Goal: Transaction & Acquisition: Purchase product/service

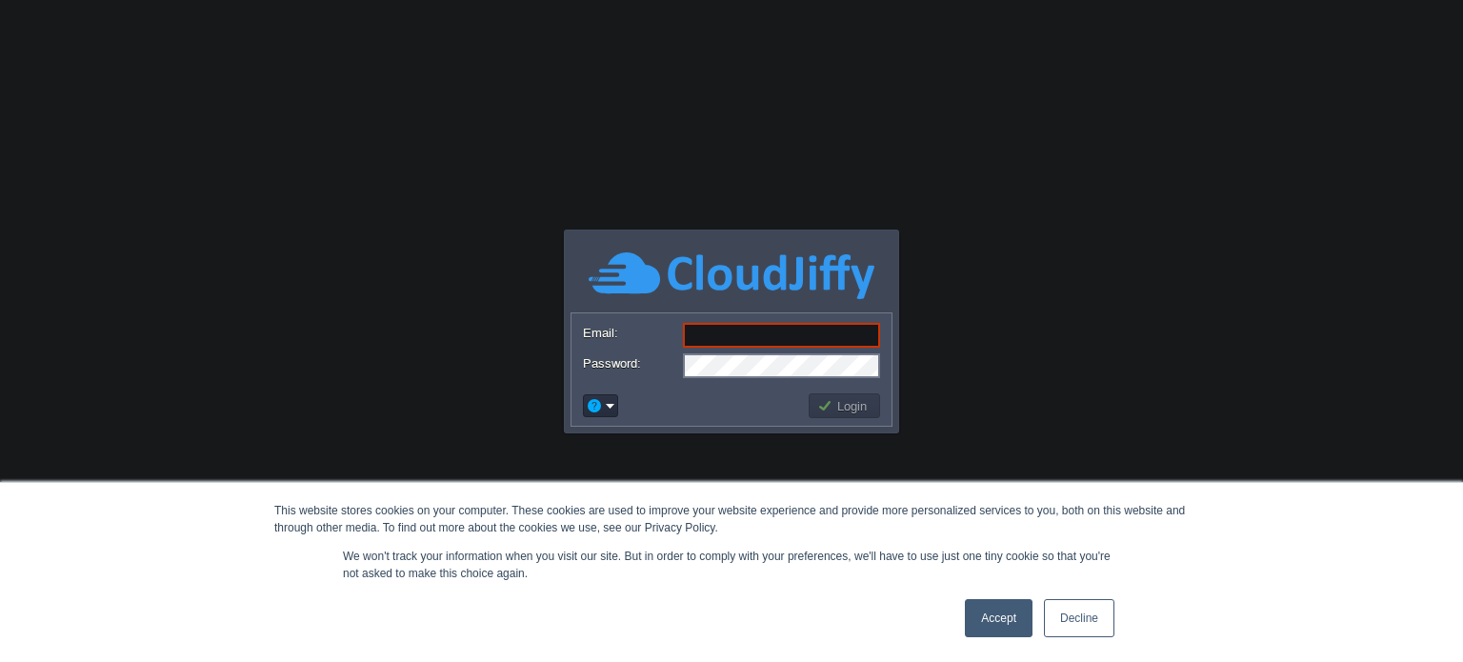
click at [1006, 620] on link "Accept" at bounding box center [999, 618] width 68 height 38
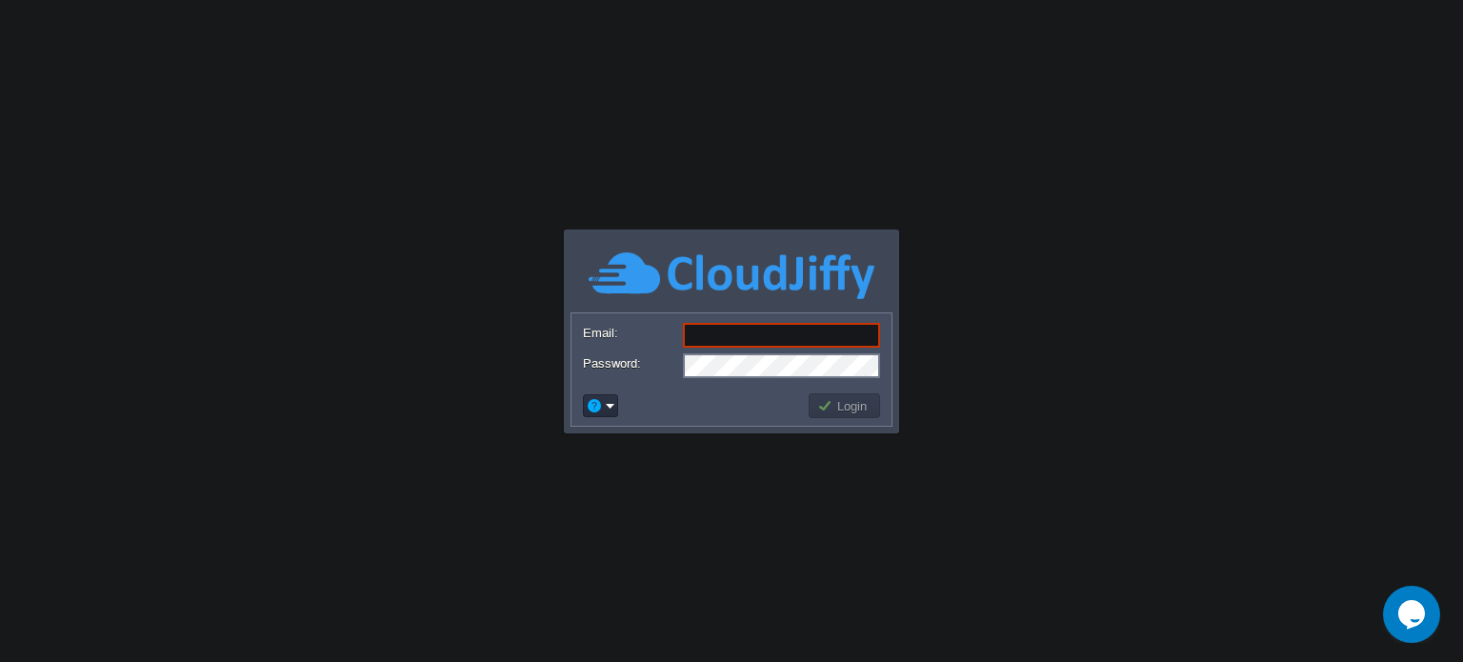
type input "[EMAIL_ADDRESS][DOMAIN_NAME]"
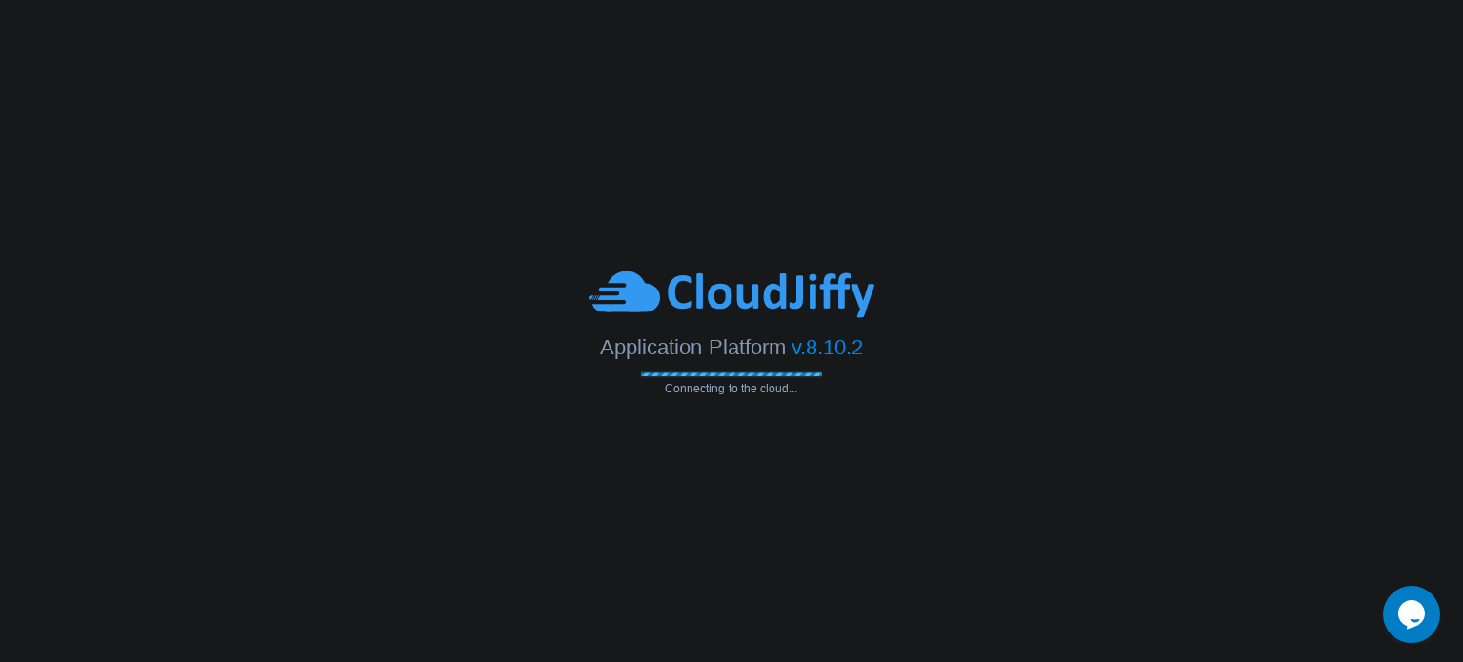
click at [725, 342] on span "Application Platform" at bounding box center [692, 346] width 185 height 24
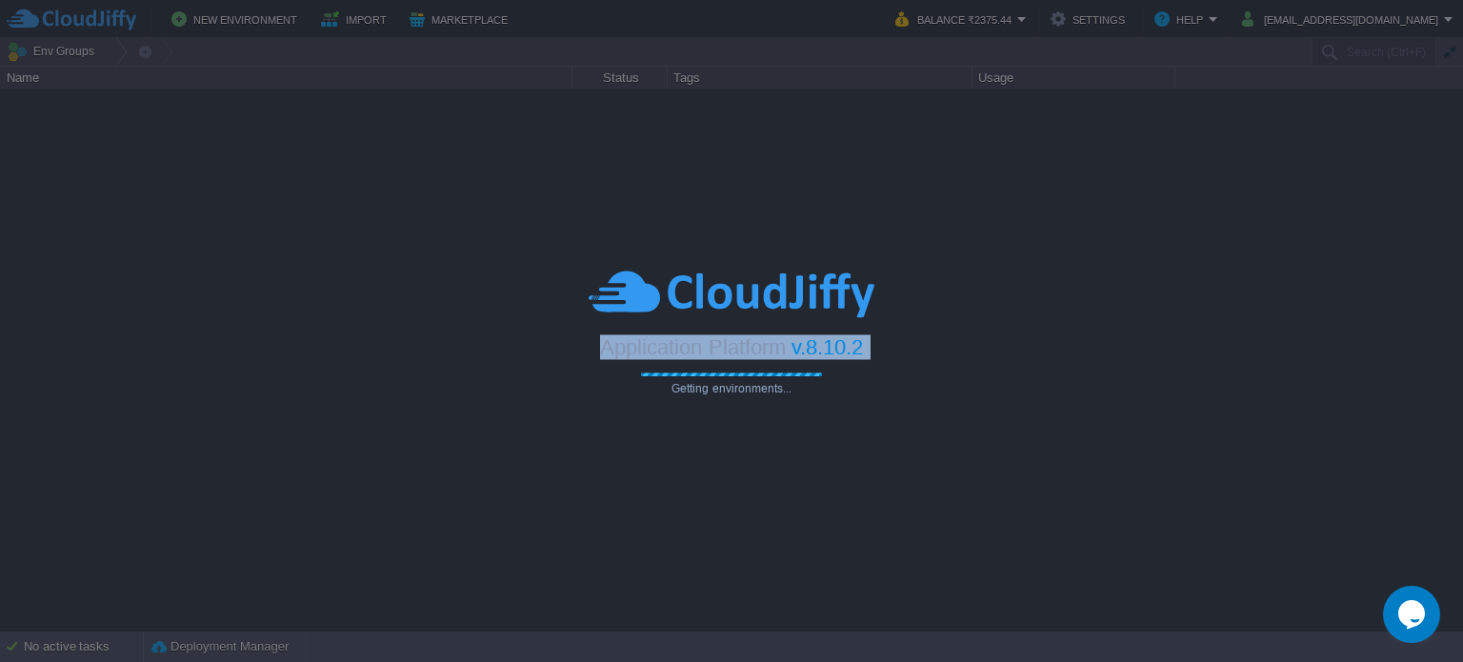
click at [860, 361] on div "Application Platform v.8.10.2 Getting environments..." at bounding box center [731, 331] width 1463 height 127
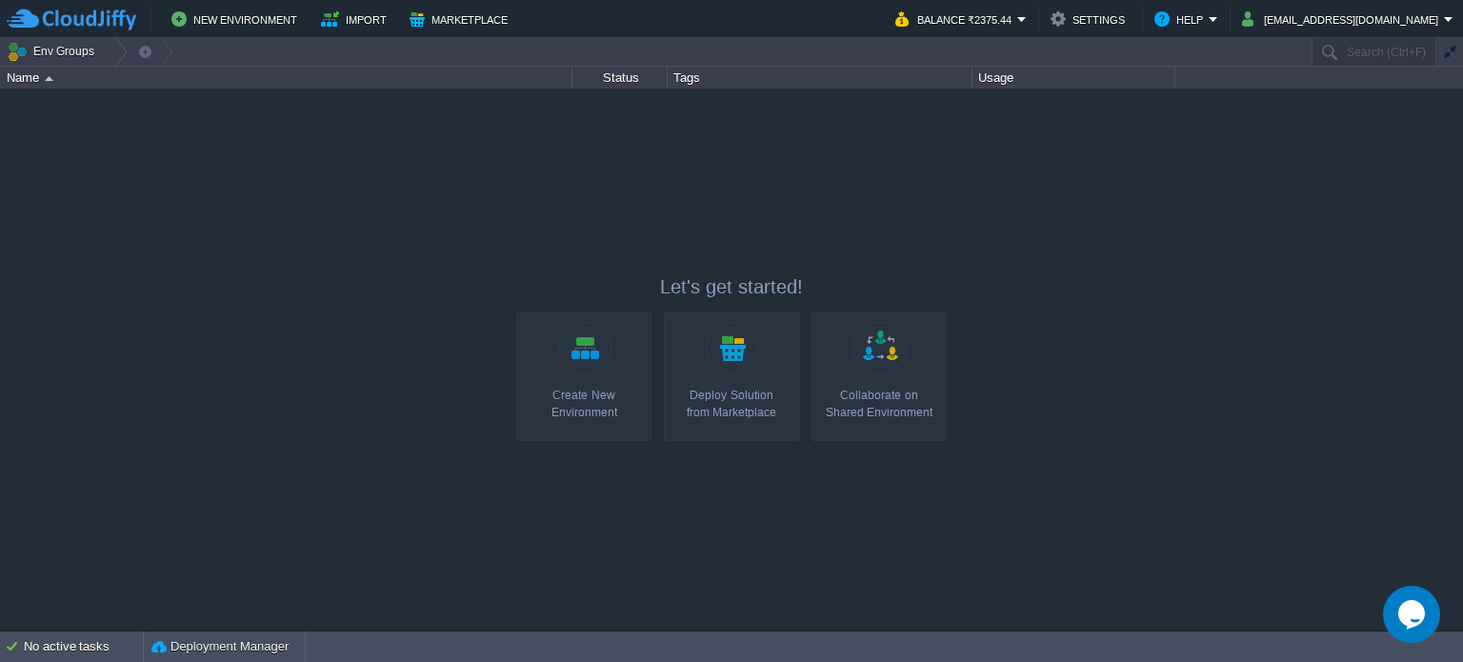
click at [523, 390] on div "Create New Environment" at bounding box center [584, 404] width 124 height 34
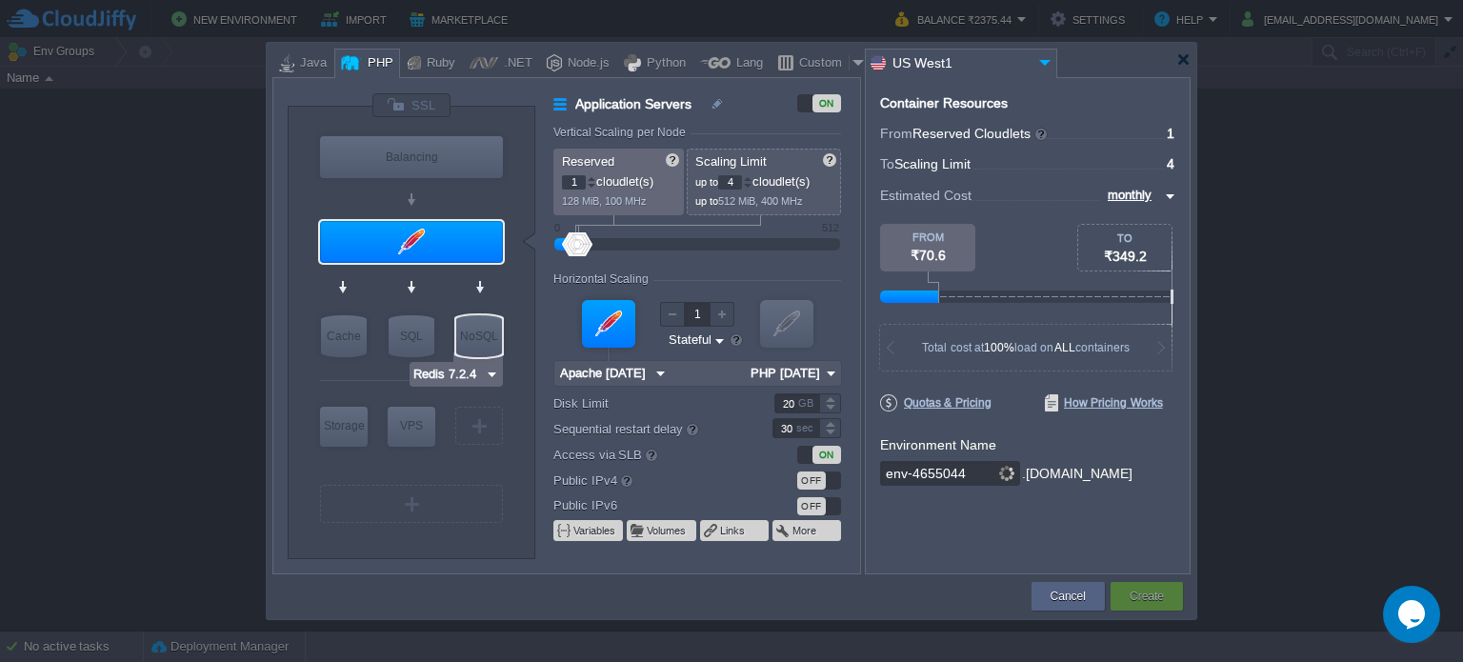
type input "Apache [DATE]"
click at [1075, 594] on button "Cancel" at bounding box center [1067, 596] width 35 height 19
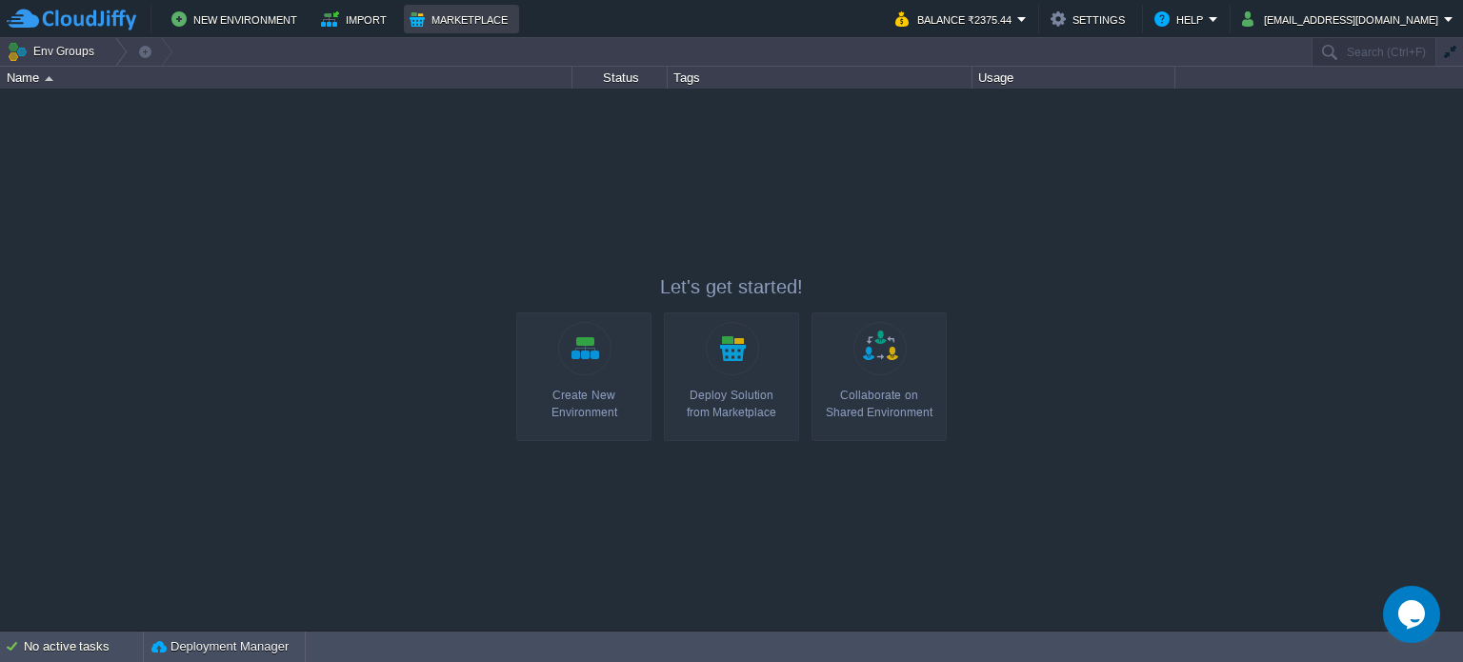
click at [444, 19] on button "Marketplace" at bounding box center [461, 19] width 104 height 23
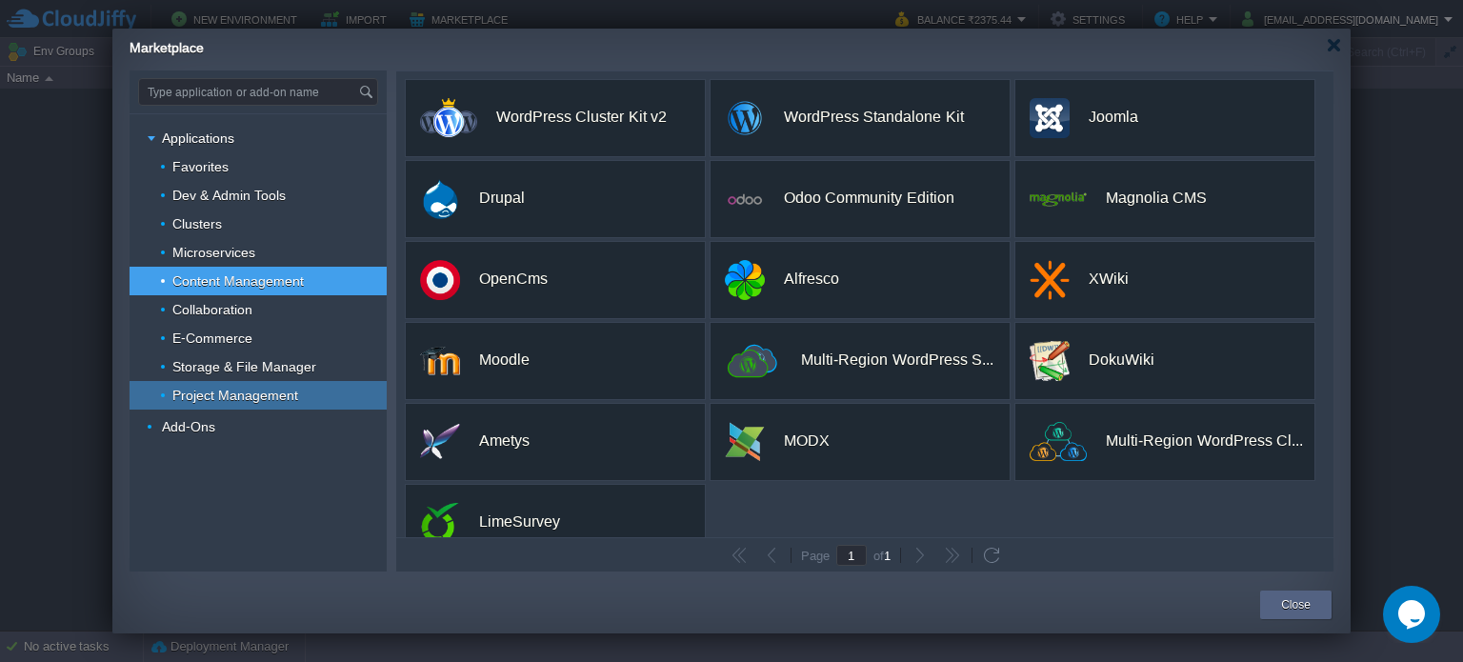
click at [297, 392] on div "Project Management" at bounding box center [257, 395] width 257 height 29
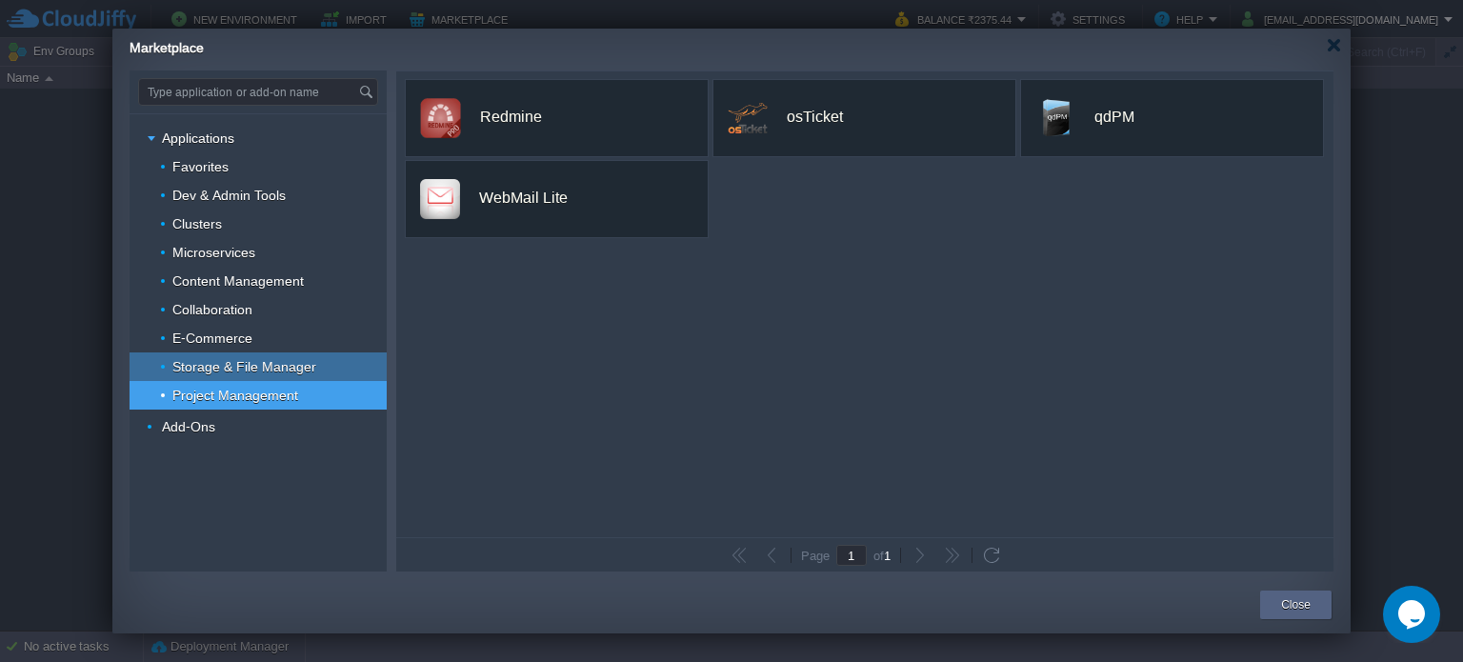
click at [297, 364] on span "Storage & File Manager" at bounding box center [244, 366] width 149 height 17
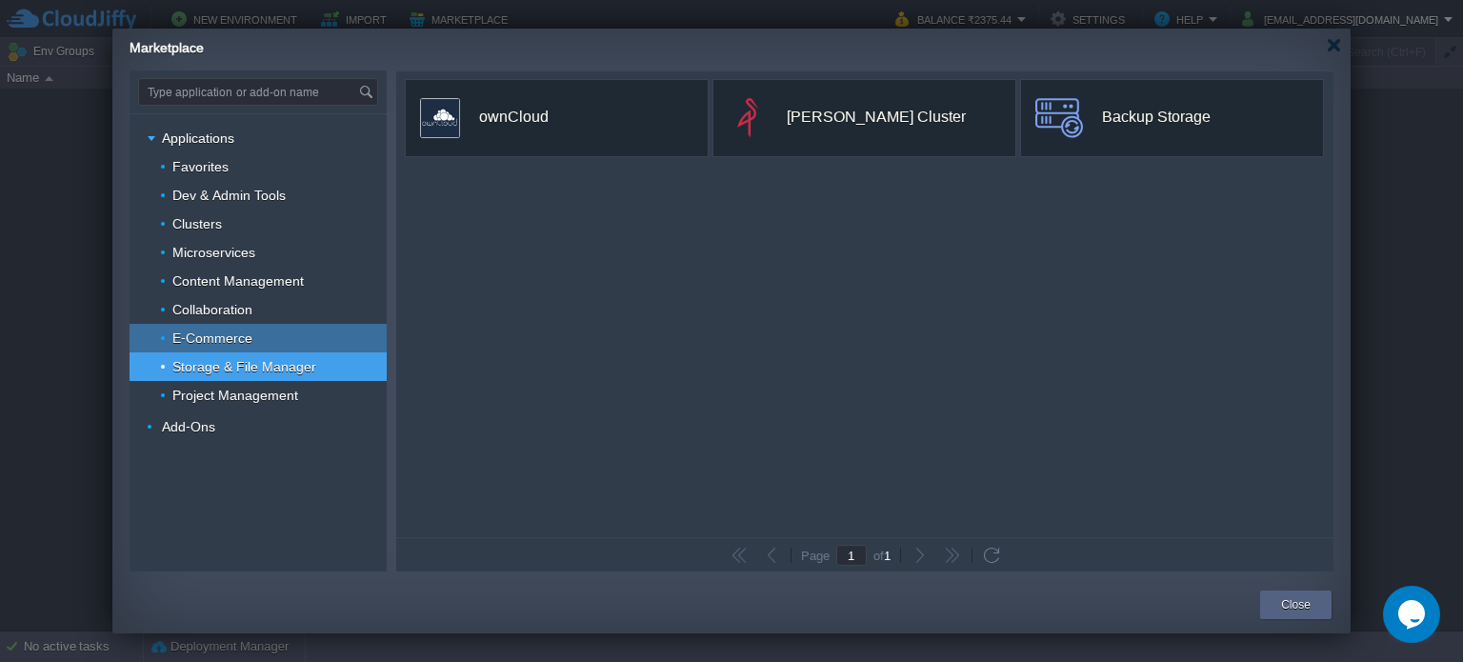
click at [285, 330] on div "E-Commerce" at bounding box center [257, 338] width 257 height 29
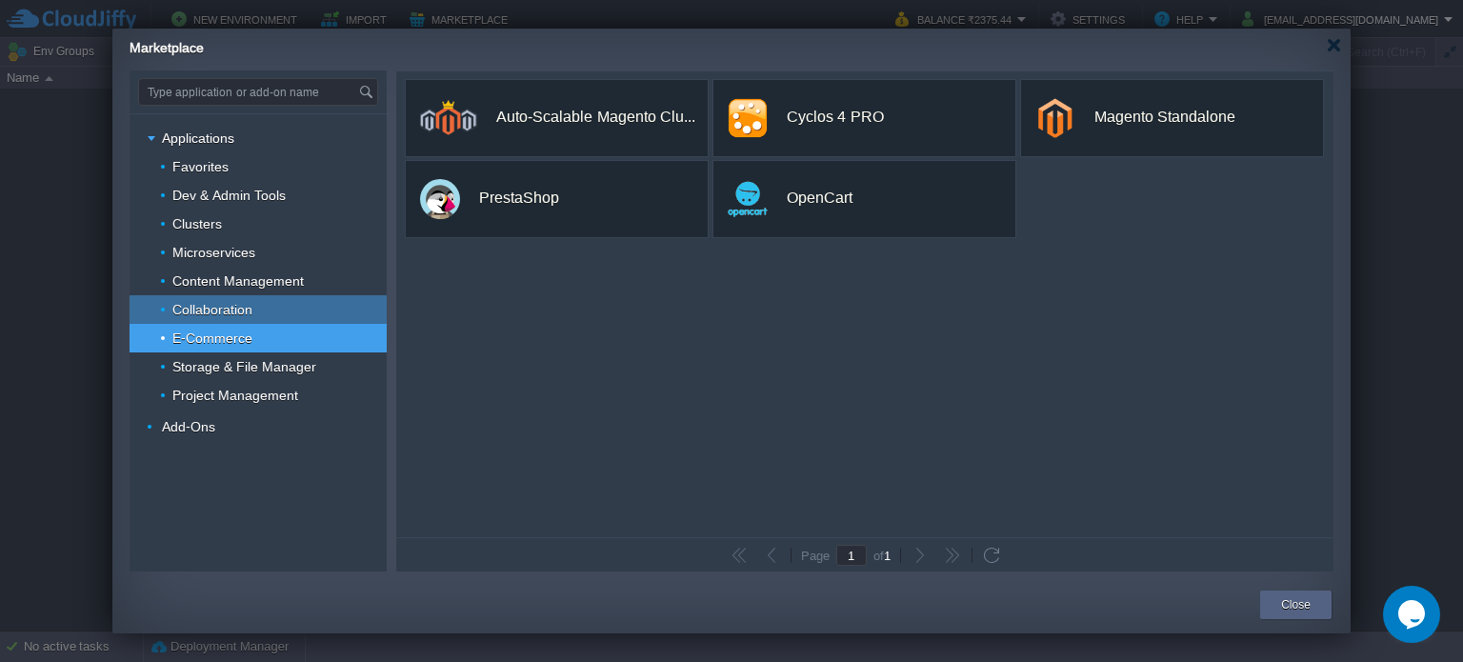
click at [267, 309] on div "Collaboration" at bounding box center [257, 309] width 257 height 29
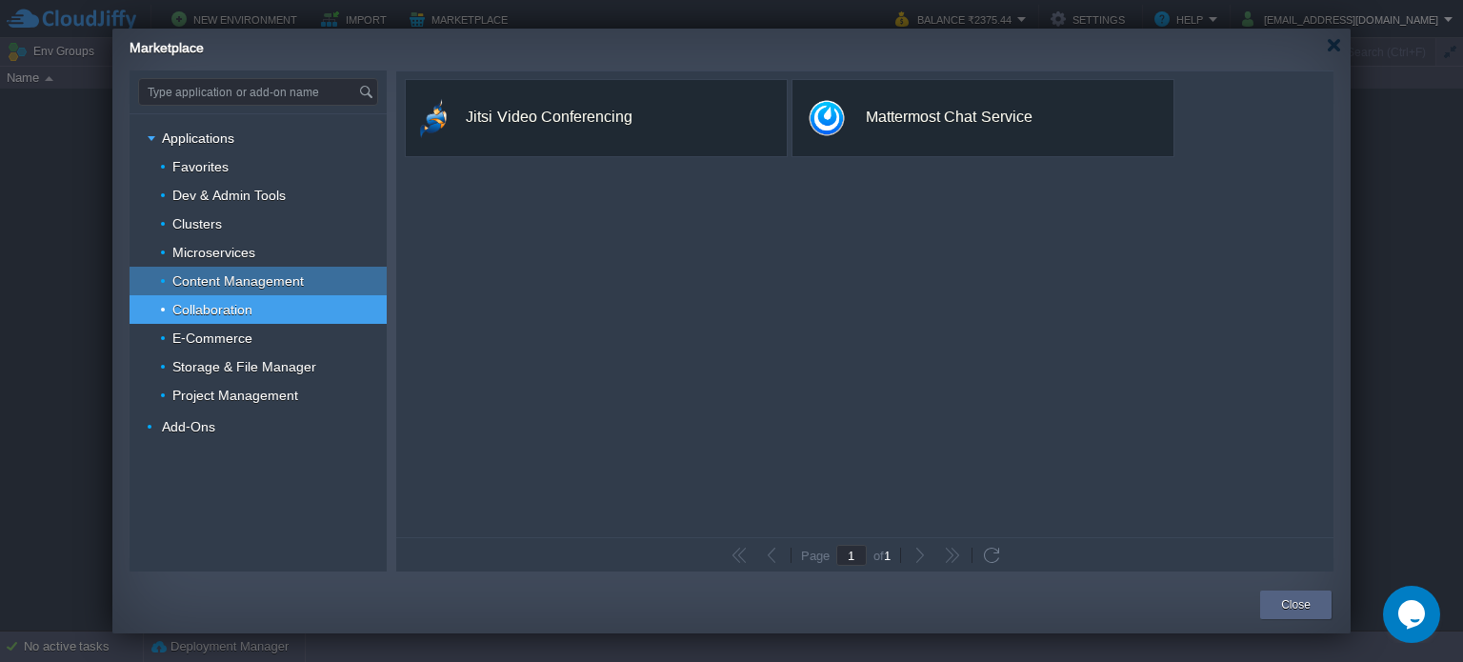
click at [234, 278] on span "Content Management" at bounding box center [238, 280] width 136 height 17
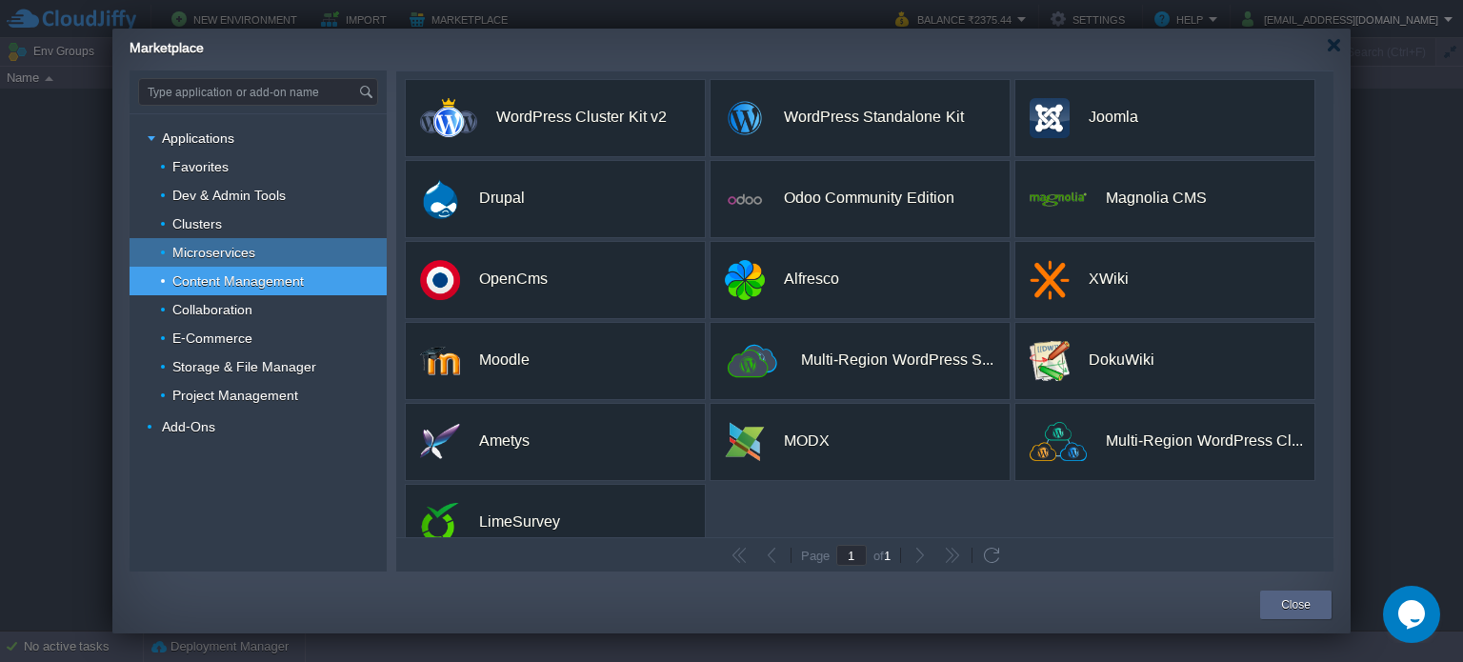
click at [246, 261] on span "Microservices" at bounding box center [214, 252] width 88 height 17
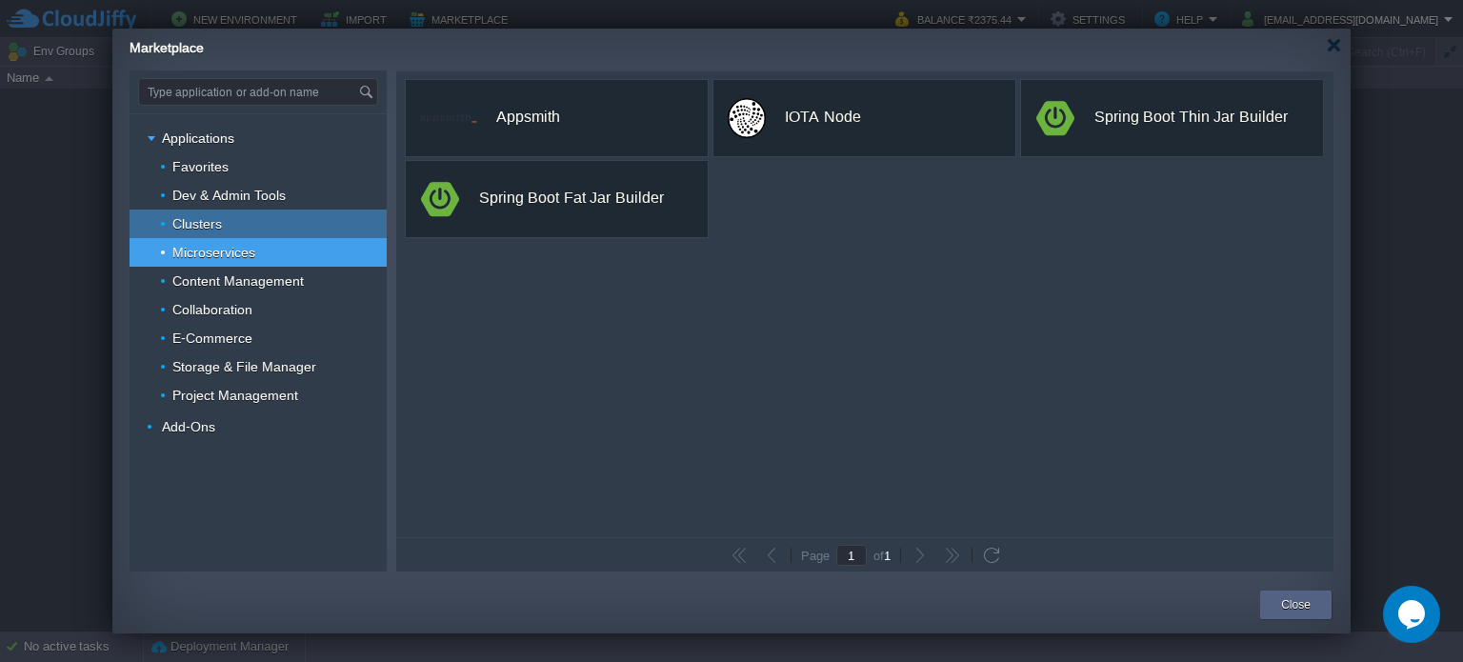
click at [251, 228] on div "Clusters" at bounding box center [257, 223] width 257 height 29
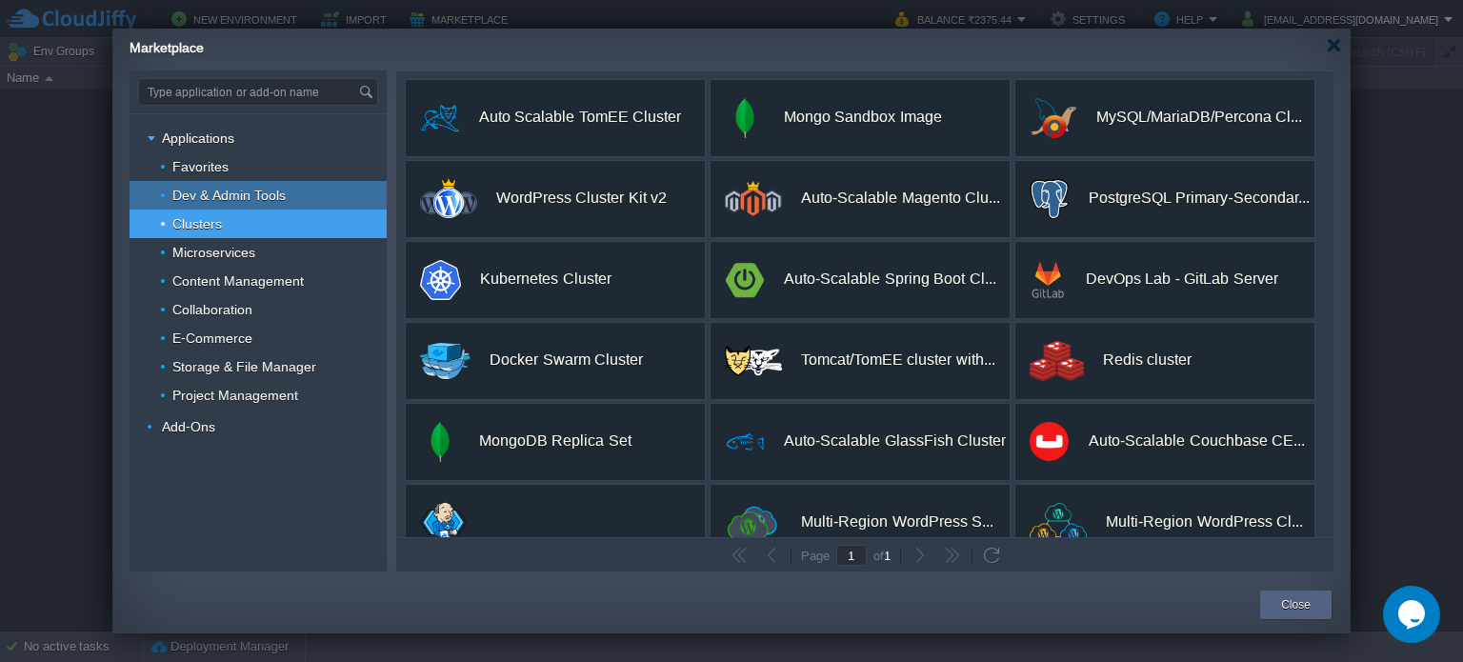
click at [259, 190] on span "Dev & Admin Tools" at bounding box center [229, 195] width 118 height 17
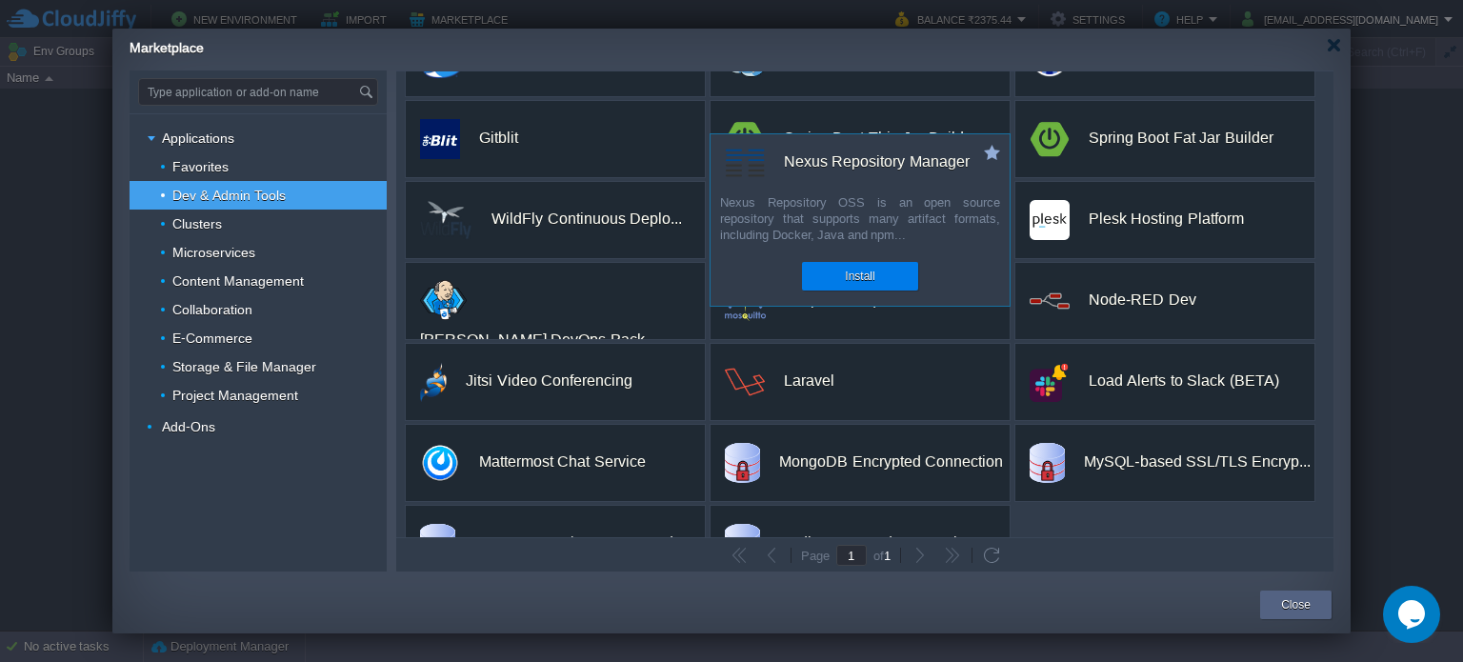
scroll to position [274, 0]
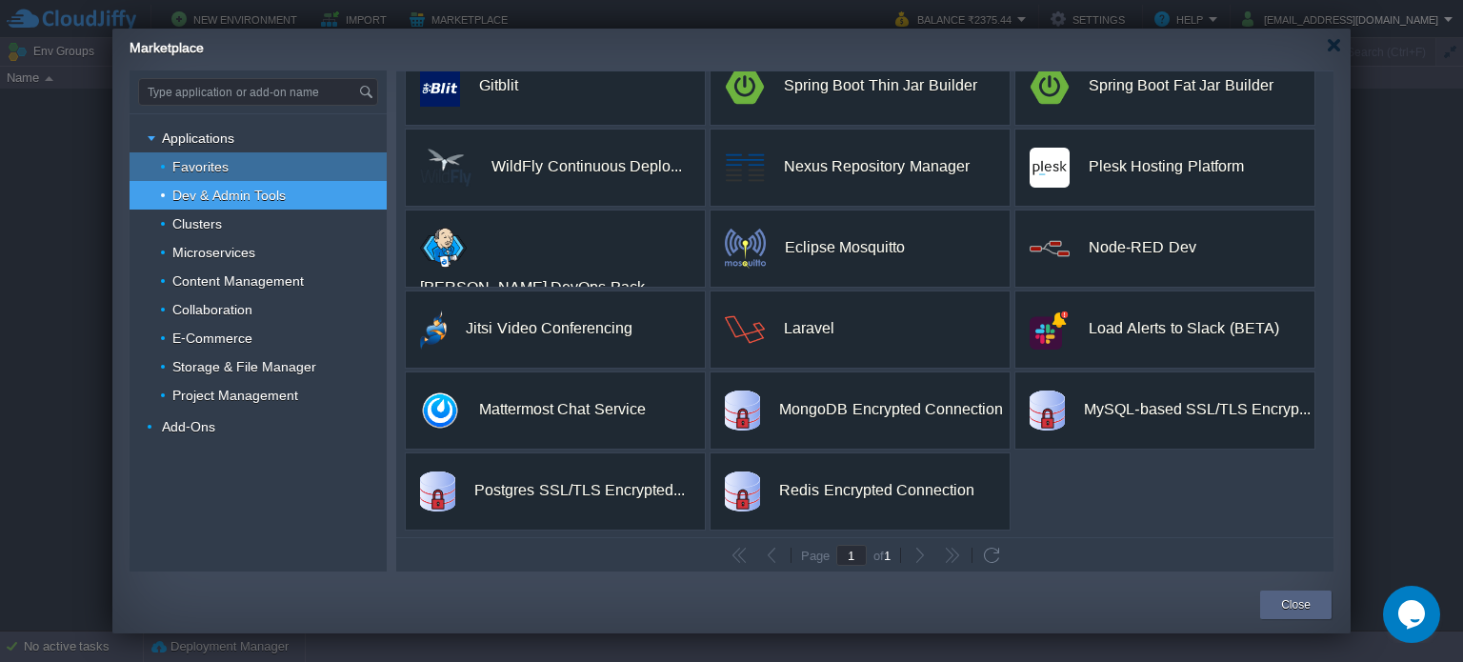
click at [276, 164] on div "Favorites" at bounding box center [257, 166] width 257 height 29
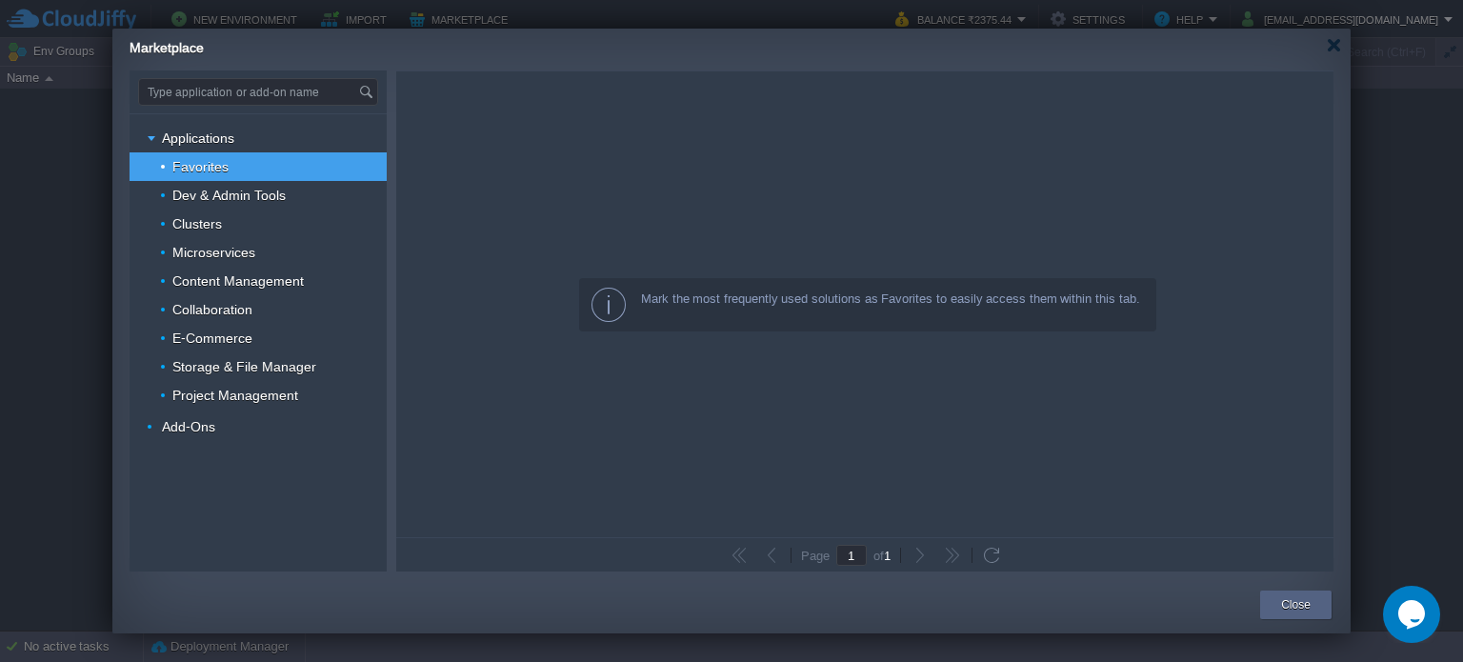
scroll to position [0, 0]
click at [273, 133] on div "Applications" at bounding box center [257, 138] width 257 height 29
type input "Type application or add-on name"
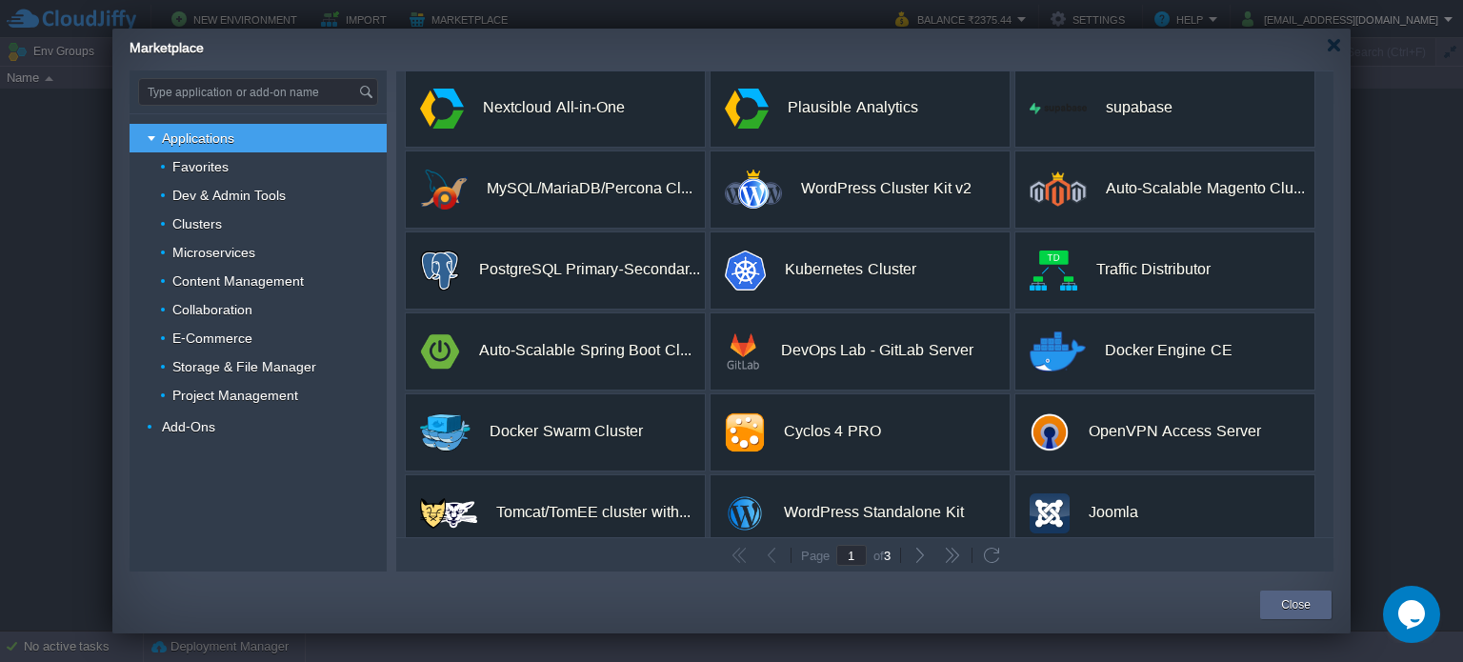
scroll to position [355, 0]
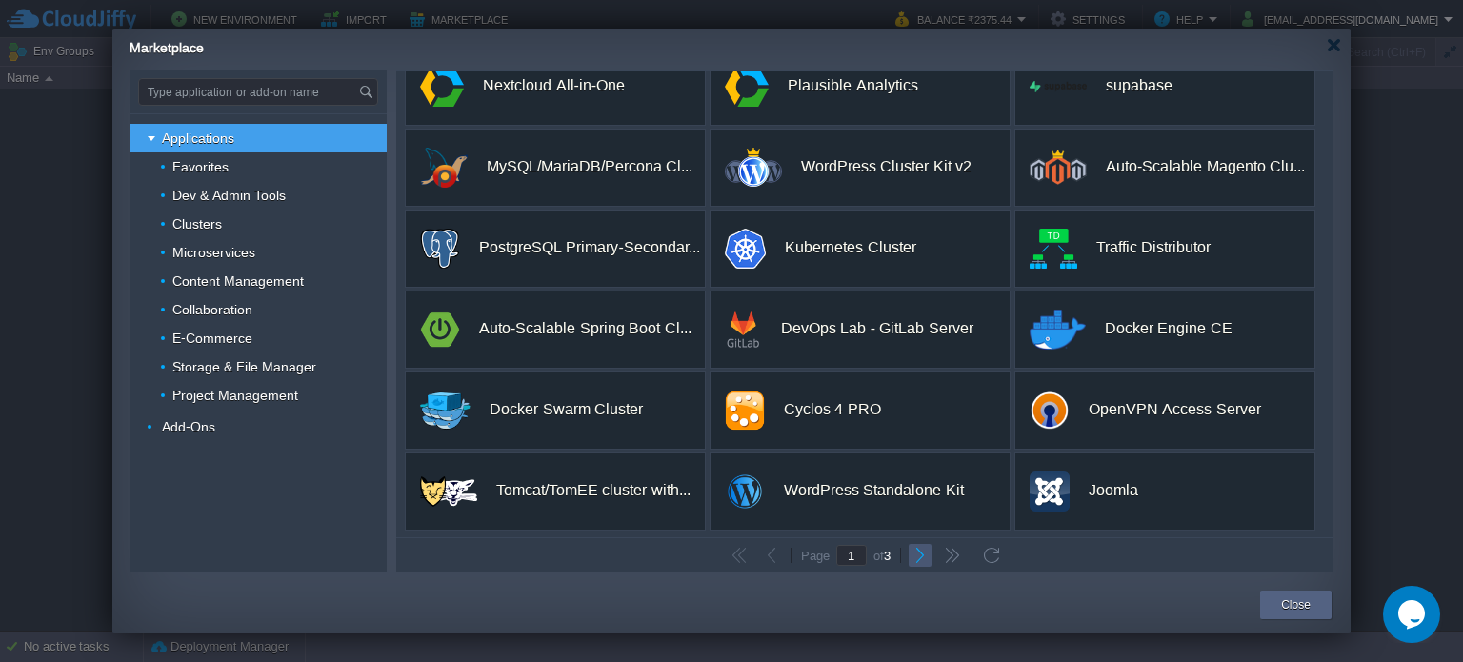
click at [920, 559] on button "button" at bounding box center [919, 555] width 17 height 17
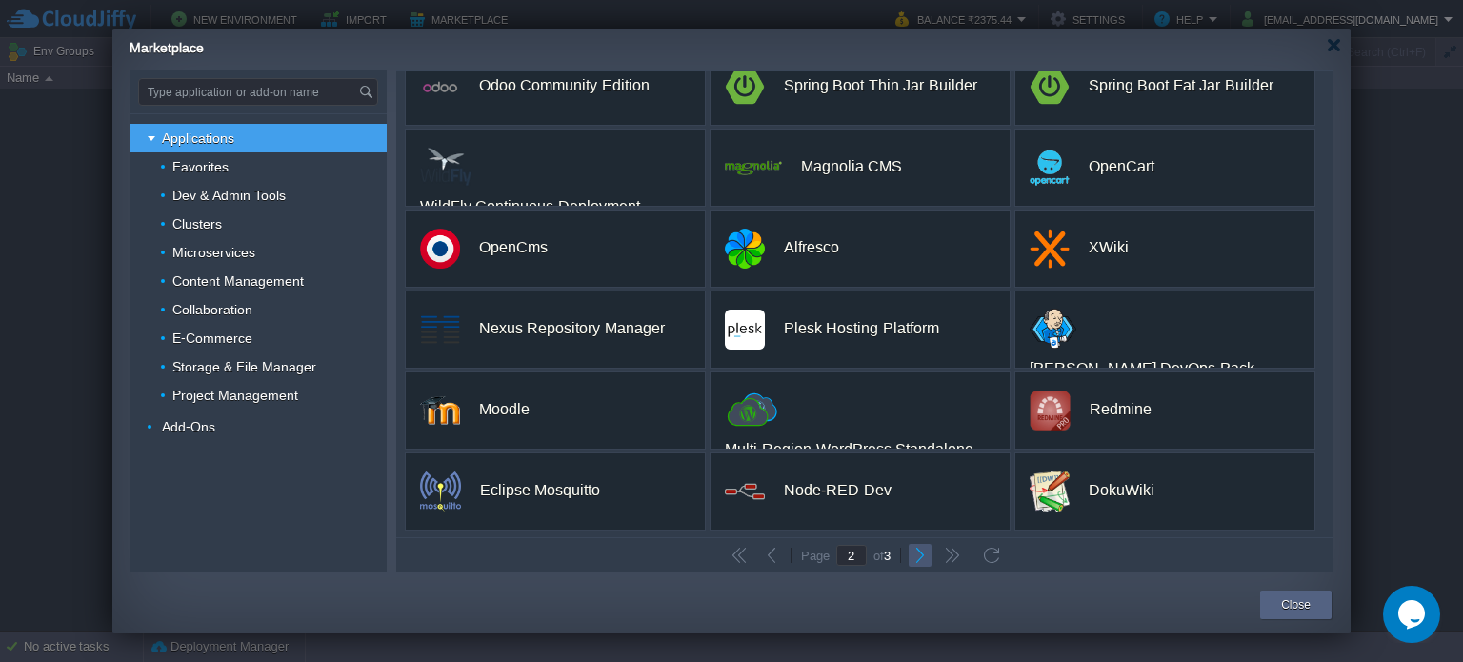
scroll to position [0, 0]
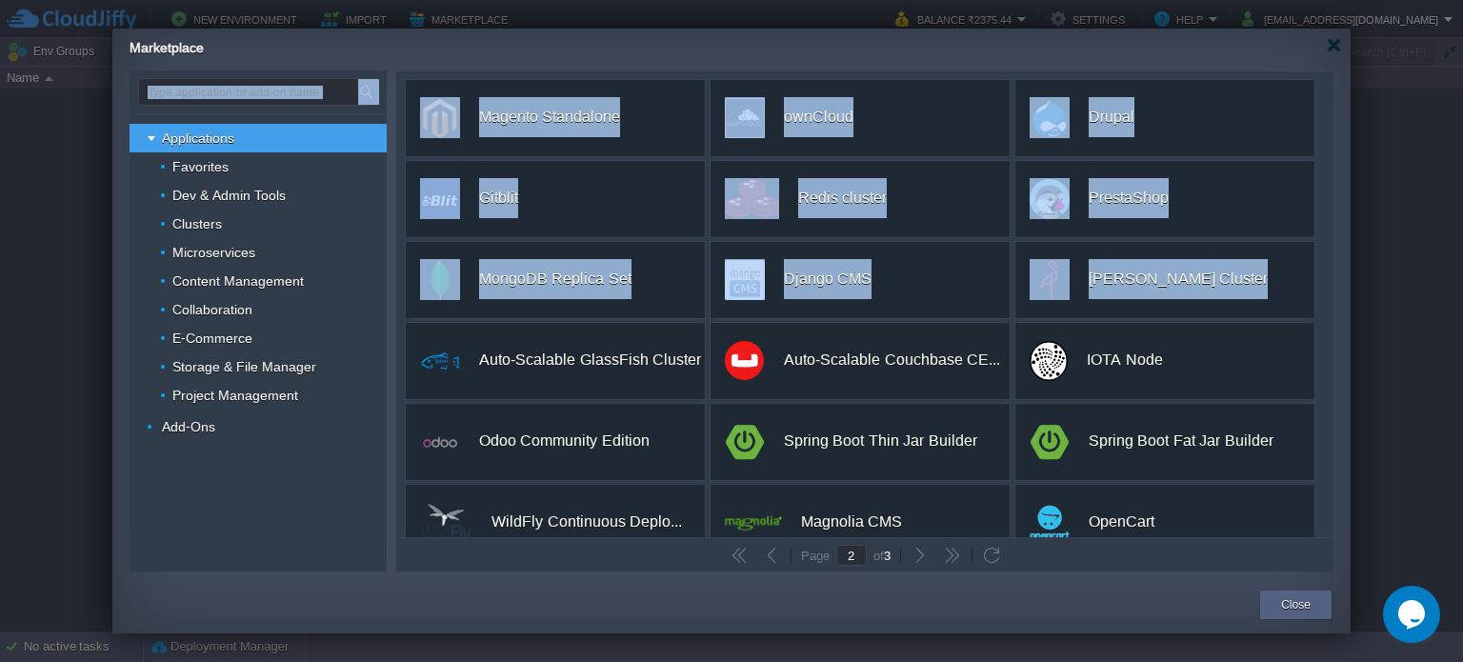
drag, startPoint x: 1333, startPoint y: 212, endPoint x: 1325, endPoint y: 249, distance: 37.0
click at [1325, 249] on div "Type application or add-on name Applications Favorites Dev & Admin Tools Cluste…" at bounding box center [731, 320] width 1238 height 501
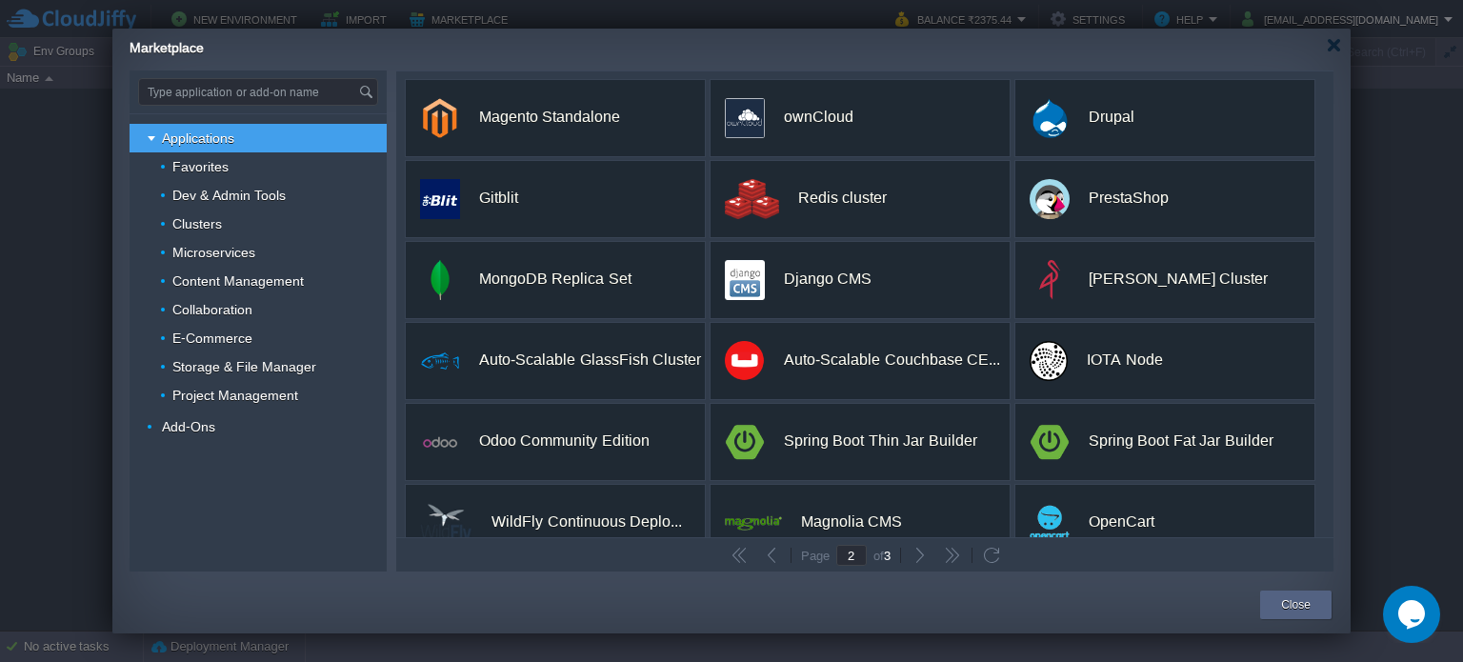
click at [1335, 202] on div "Type application or add-on name Applications Favorites Dev & Admin Tools Cluste…" at bounding box center [731, 320] width 1238 height 501
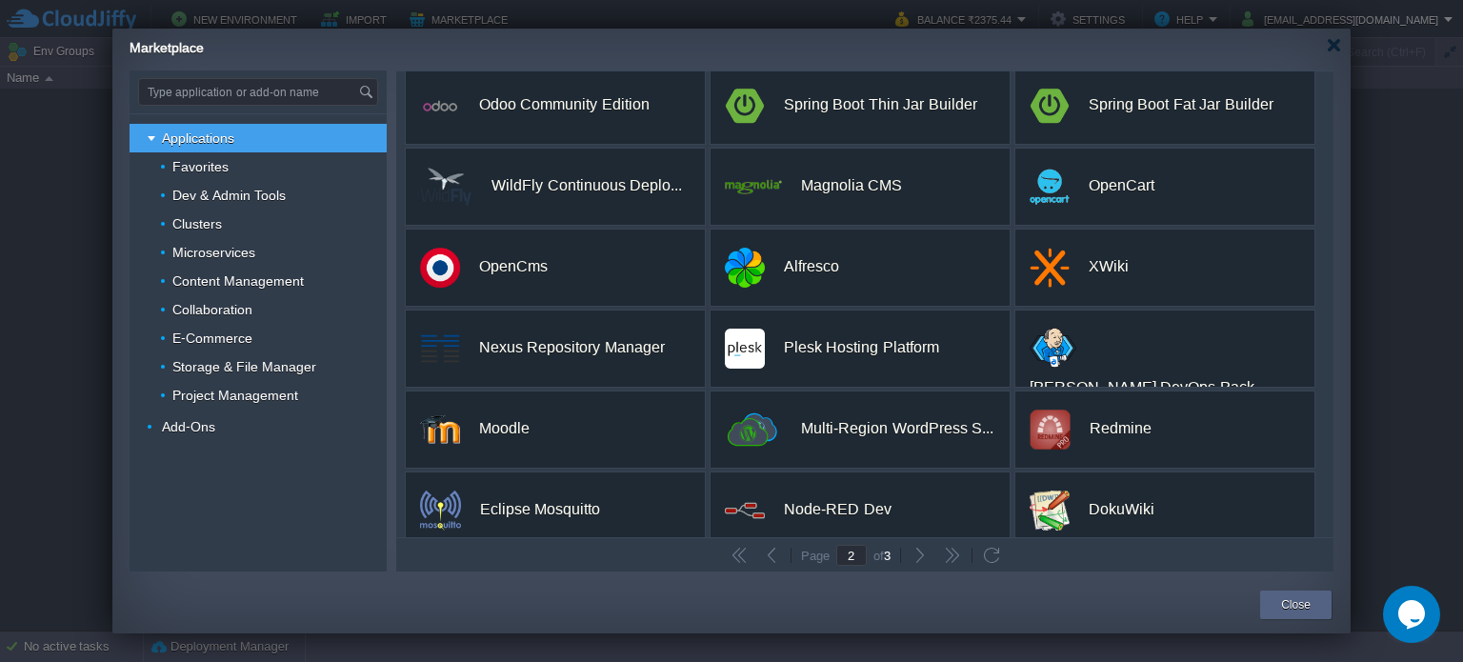
scroll to position [355, 0]
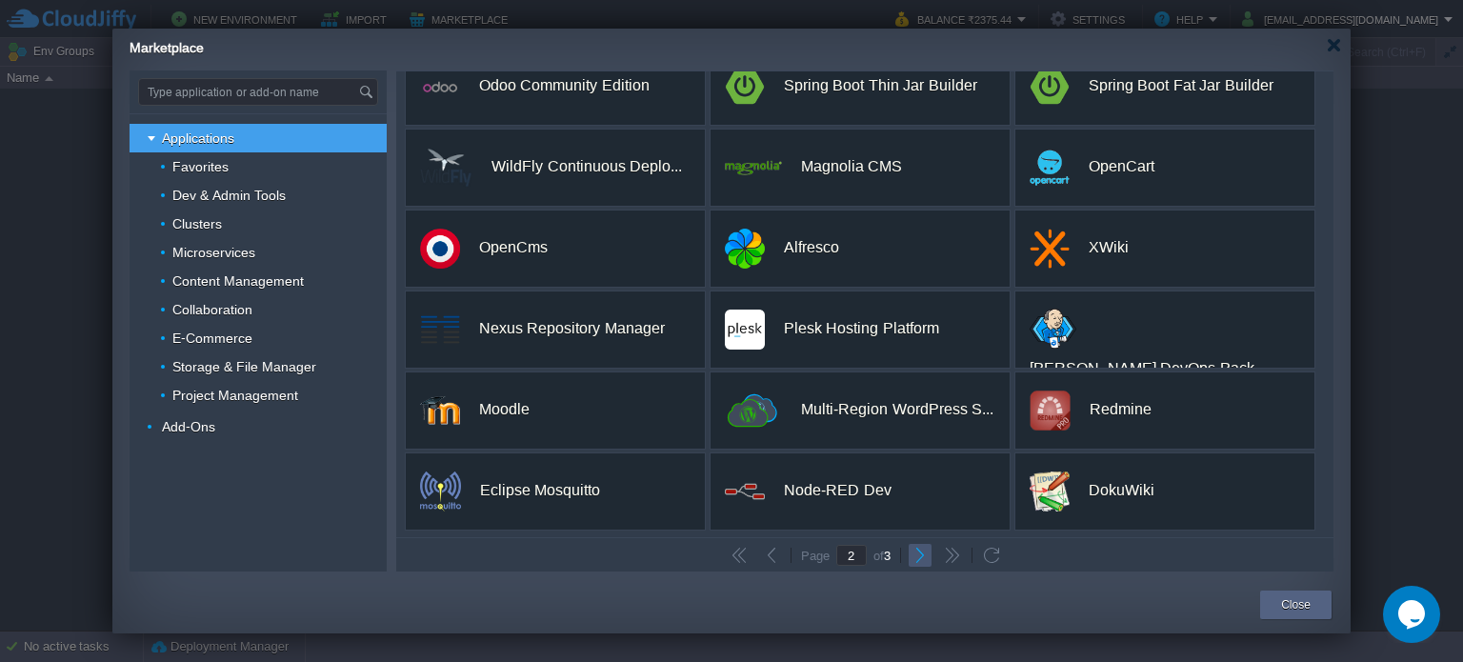
click at [916, 554] on button "button" at bounding box center [919, 555] width 17 height 17
type input "3"
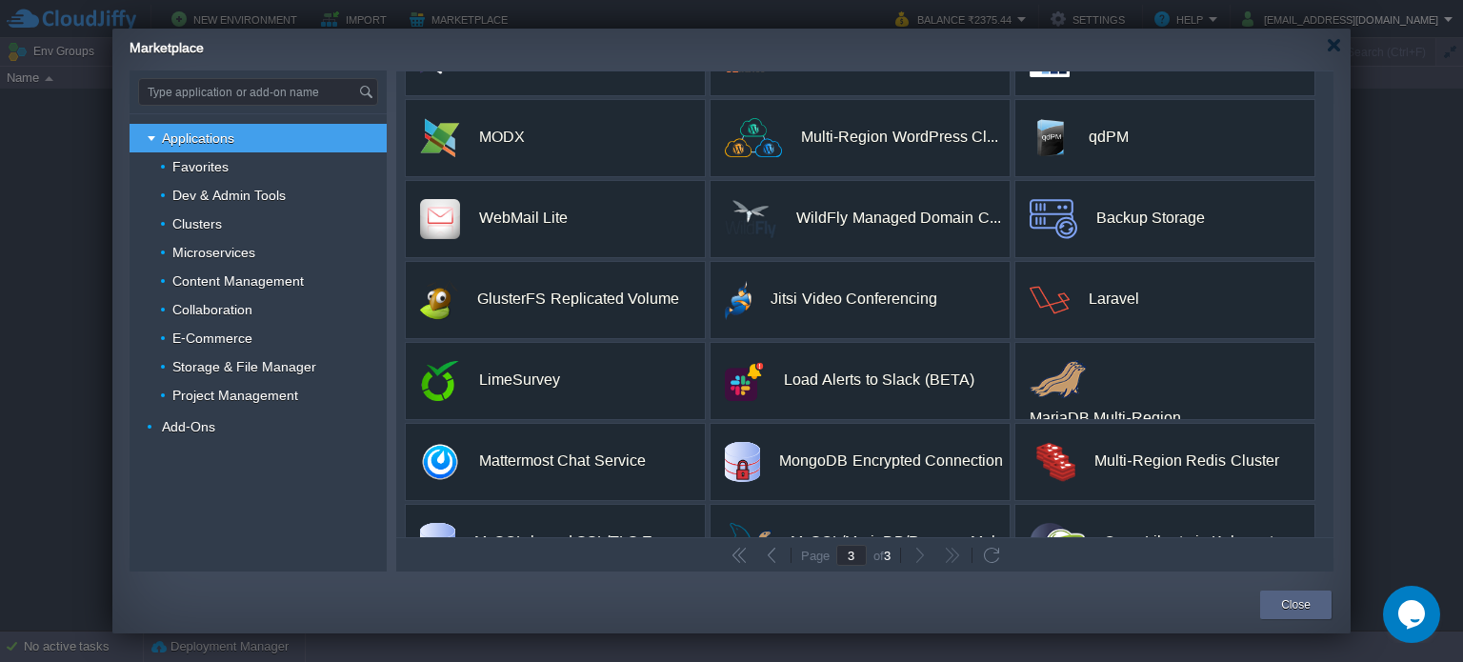
scroll to position [0, 0]
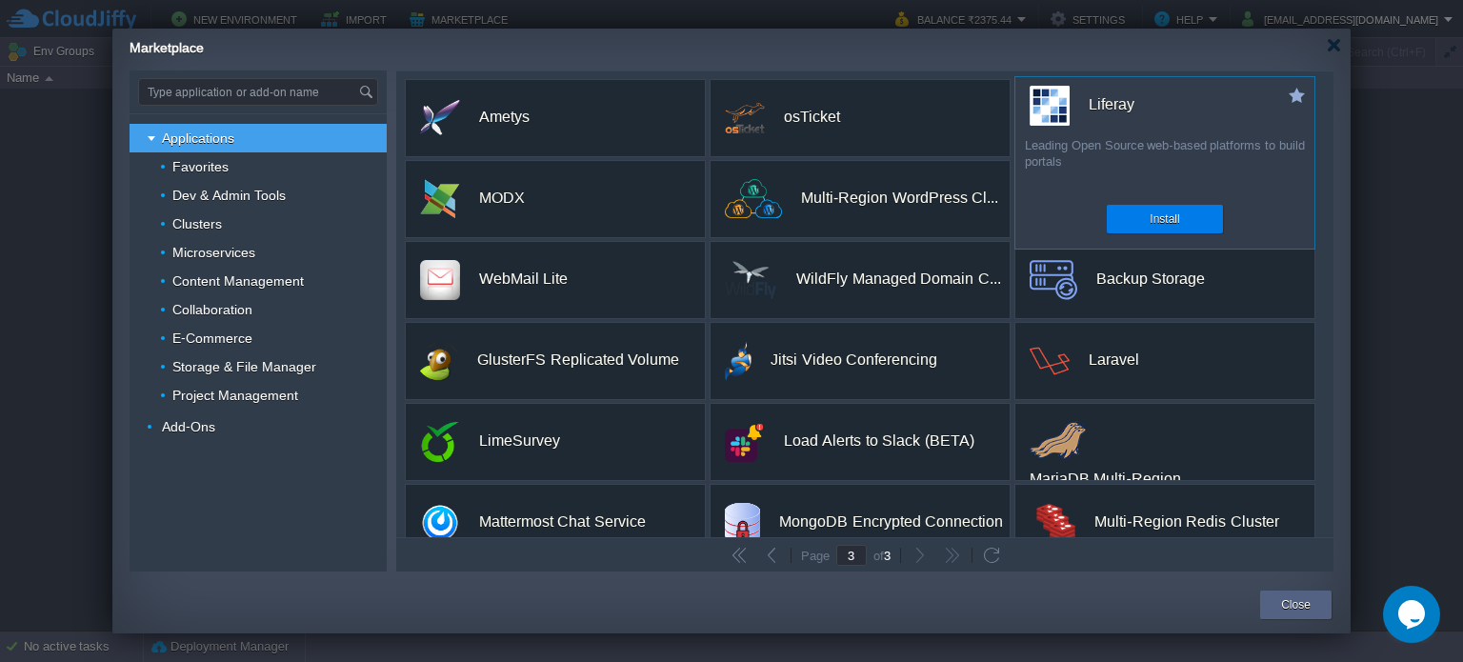
click at [1059, 147] on div "Leading Open Source web-based platforms to build portals" at bounding box center [1164, 163] width 299 height 53
click at [1107, 110] on div "Liferay" at bounding box center [1111, 105] width 46 height 40
click at [1152, 227] on button "Install" at bounding box center [1164, 218] width 30 height 19
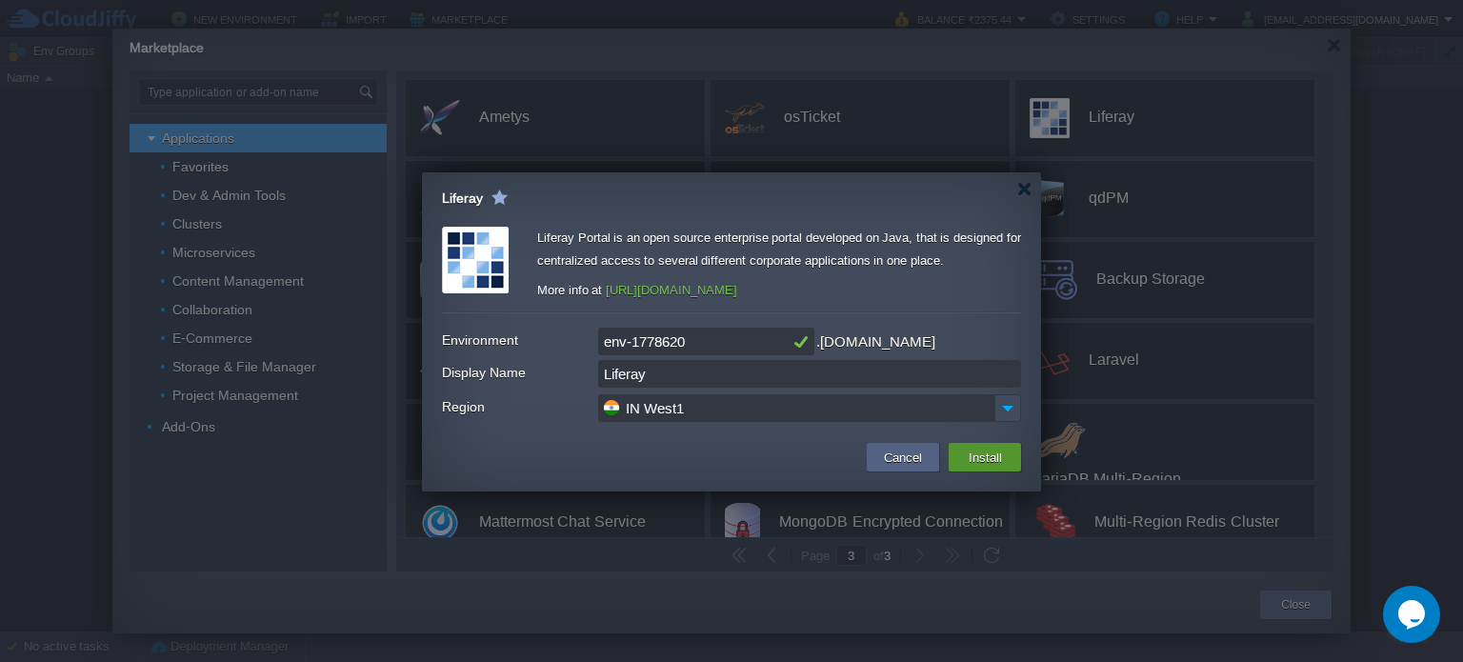
click at [991, 454] on button "Install" at bounding box center [985, 457] width 45 height 23
